Goal: Navigation & Orientation: Find specific page/section

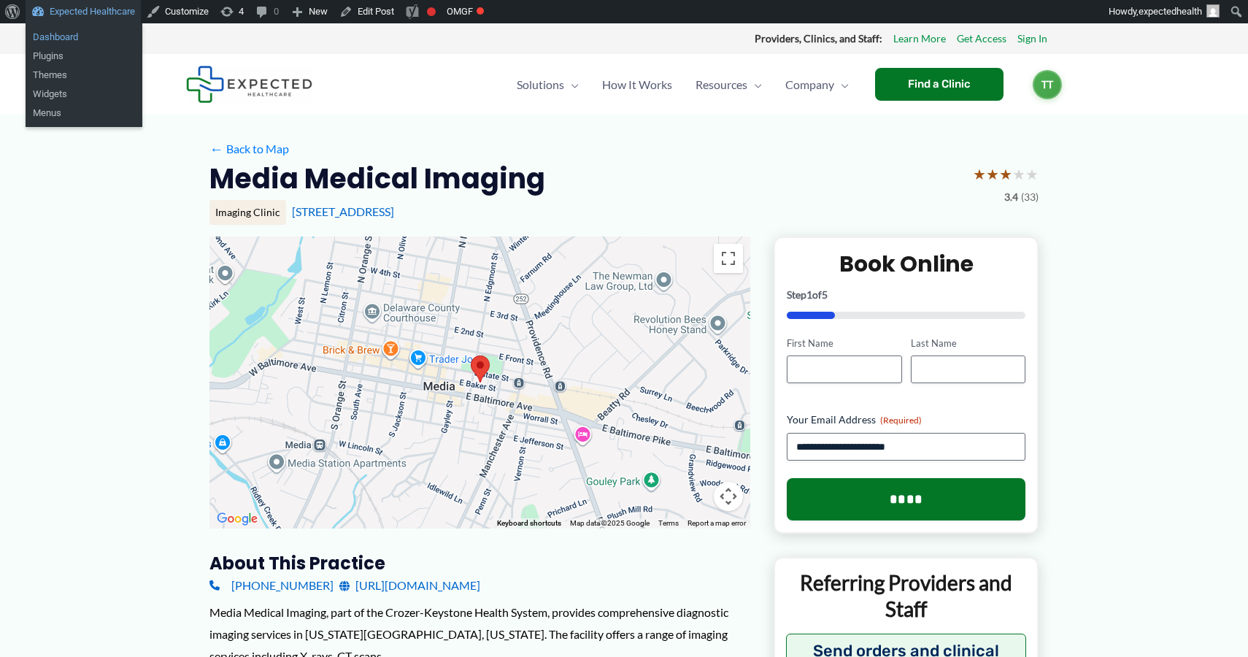
click at [120, 37] on link "Dashboard" at bounding box center [84, 37] width 117 height 19
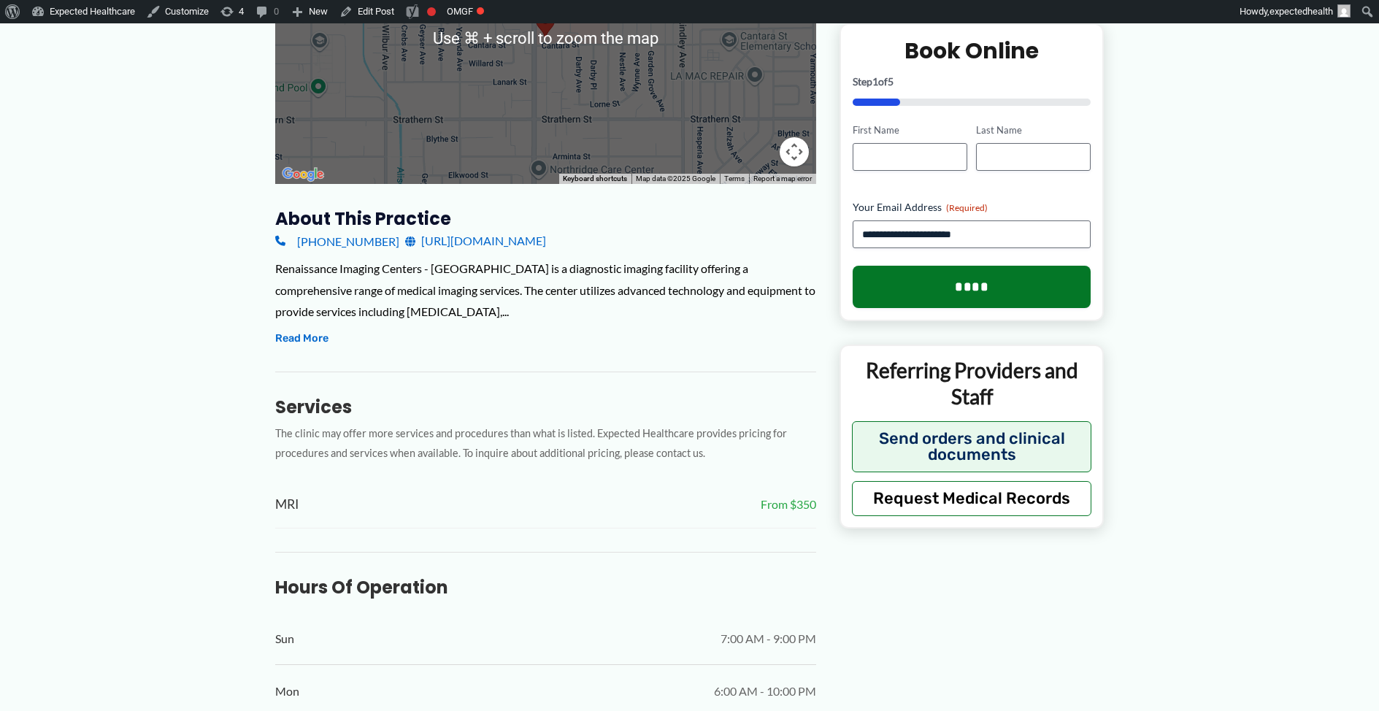
scroll to position [767, 0]
